Goal: Task Accomplishment & Management: Use online tool/utility

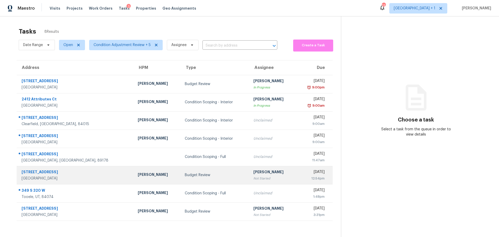
click at [138, 176] on div "[PERSON_NAME]" at bounding box center [157, 175] width 39 height 6
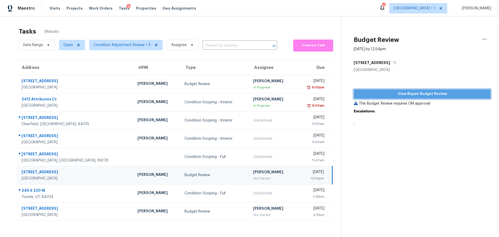
click at [400, 94] on span "View Repair Budget Review" at bounding box center [422, 94] width 129 height 6
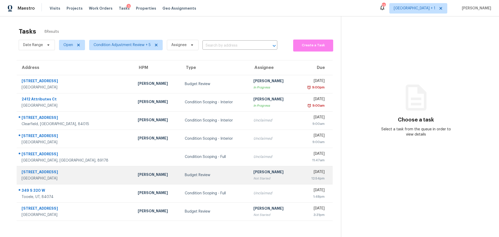
click at [188, 175] on div "Budget Review" at bounding box center [215, 174] width 61 height 5
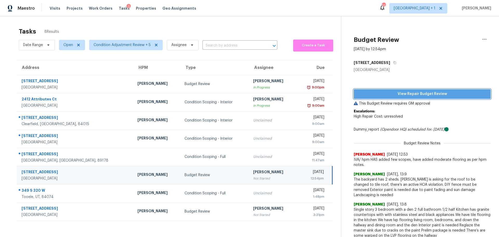
click at [400, 94] on span "View Repair Budget Review" at bounding box center [422, 94] width 129 height 6
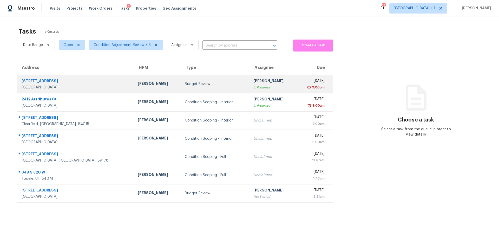
click at [198, 89] on td "Budget Review" at bounding box center [215, 84] width 69 height 18
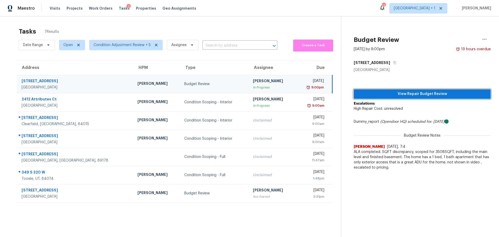
click at [389, 92] on span "View Repair Budget Review" at bounding box center [422, 94] width 129 height 6
click at [54, 9] on span "Visits" at bounding box center [55, 8] width 11 height 5
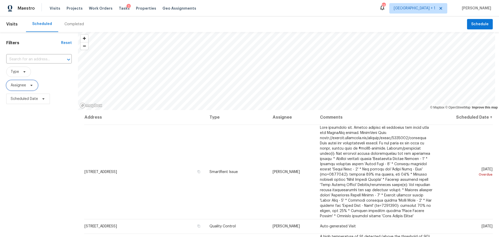
click at [18, 87] on span "Assignee" at bounding box center [18, 85] width 15 height 5
click at [22, 72] on icon at bounding box center [24, 72] width 4 height 4
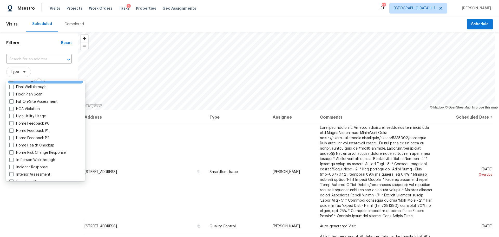
scroll to position [130, 0]
click at [35, 161] on label "In-Person Walkthrough" at bounding box center [32, 159] width 46 height 5
click at [13, 160] on input "In-Person Walkthrough" at bounding box center [10, 158] width 3 height 3
checkbox input "true"
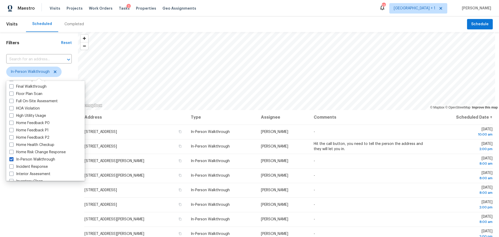
drag, startPoint x: 56, startPoint y: 216, endPoint x: 72, endPoint y: 216, distance: 15.9
click at [57, 216] on div "Filters Reset ​ In-Person Walkthrough Assignee Scheduled Date" at bounding box center [39, 165] width 78 height 267
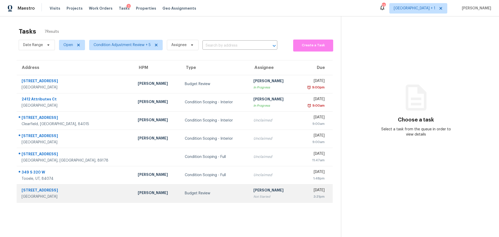
click at [138, 193] on div "[PERSON_NAME]" at bounding box center [157, 193] width 39 height 6
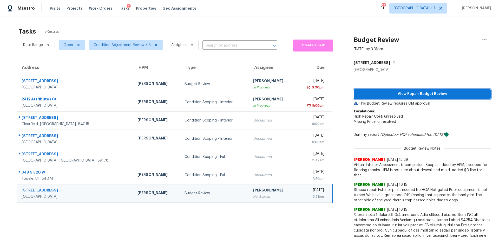
click at [411, 91] on span "View Repair Budget Review" at bounding box center [422, 94] width 129 height 6
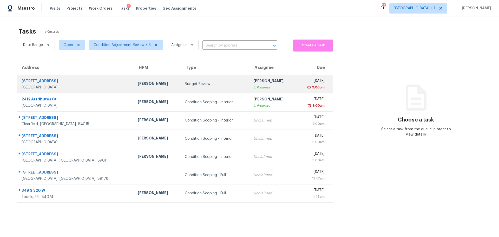
click at [77, 85] on div "[GEOGRAPHIC_DATA]" at bounding box center [76, 87] width 108 height 5
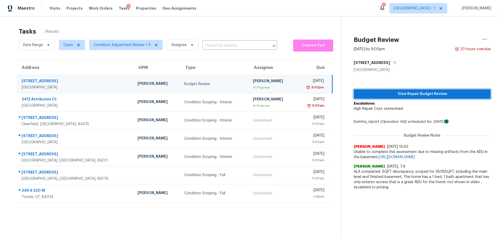
click at [404, 92] on span "View Repair Budget Review" at bounding box center [422, 94] width 129 height 6
